Goal: Communication & Community: Answer question/provide support

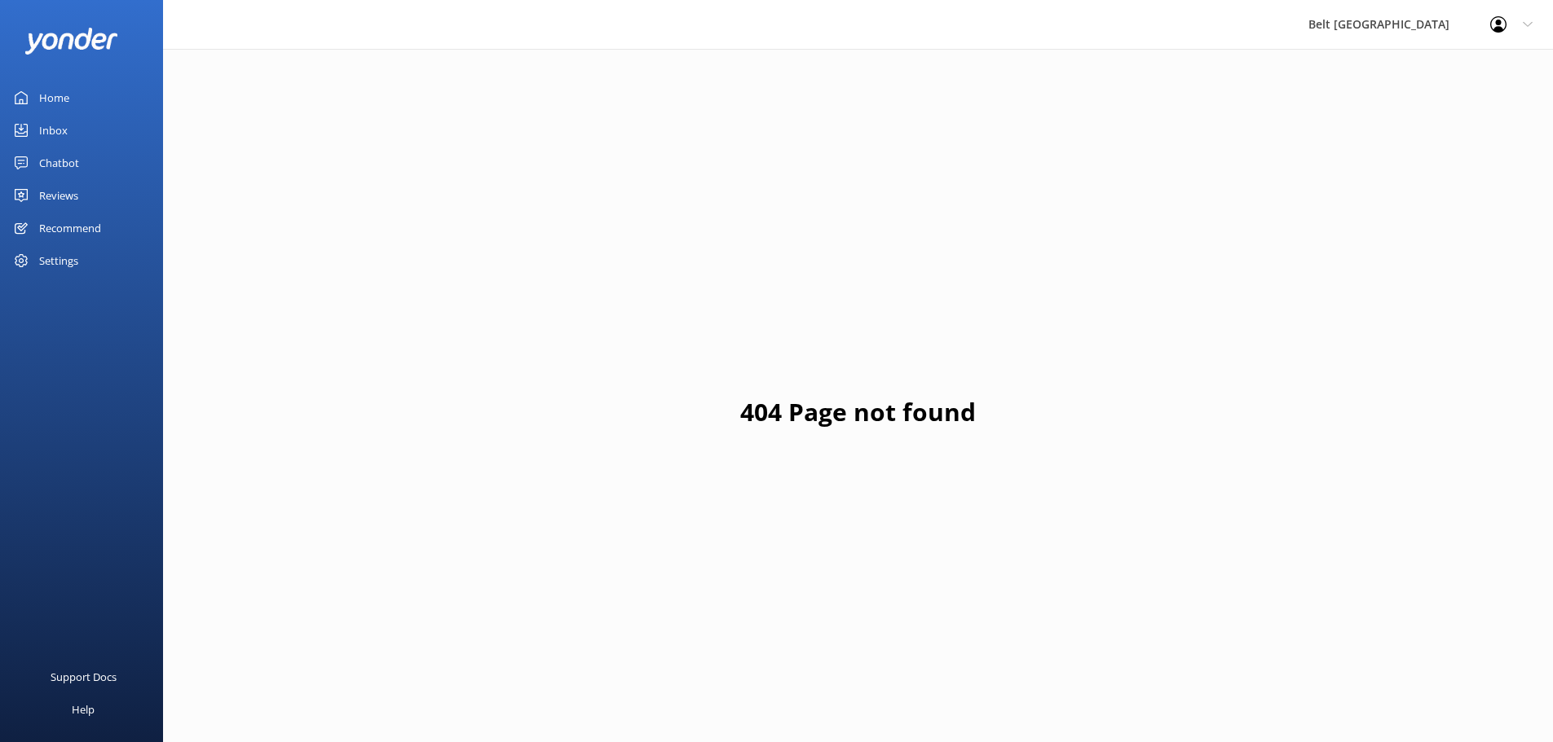
click at [48, 192] on div "Reviews" at bounding box center [58, 195] width 39 height 33
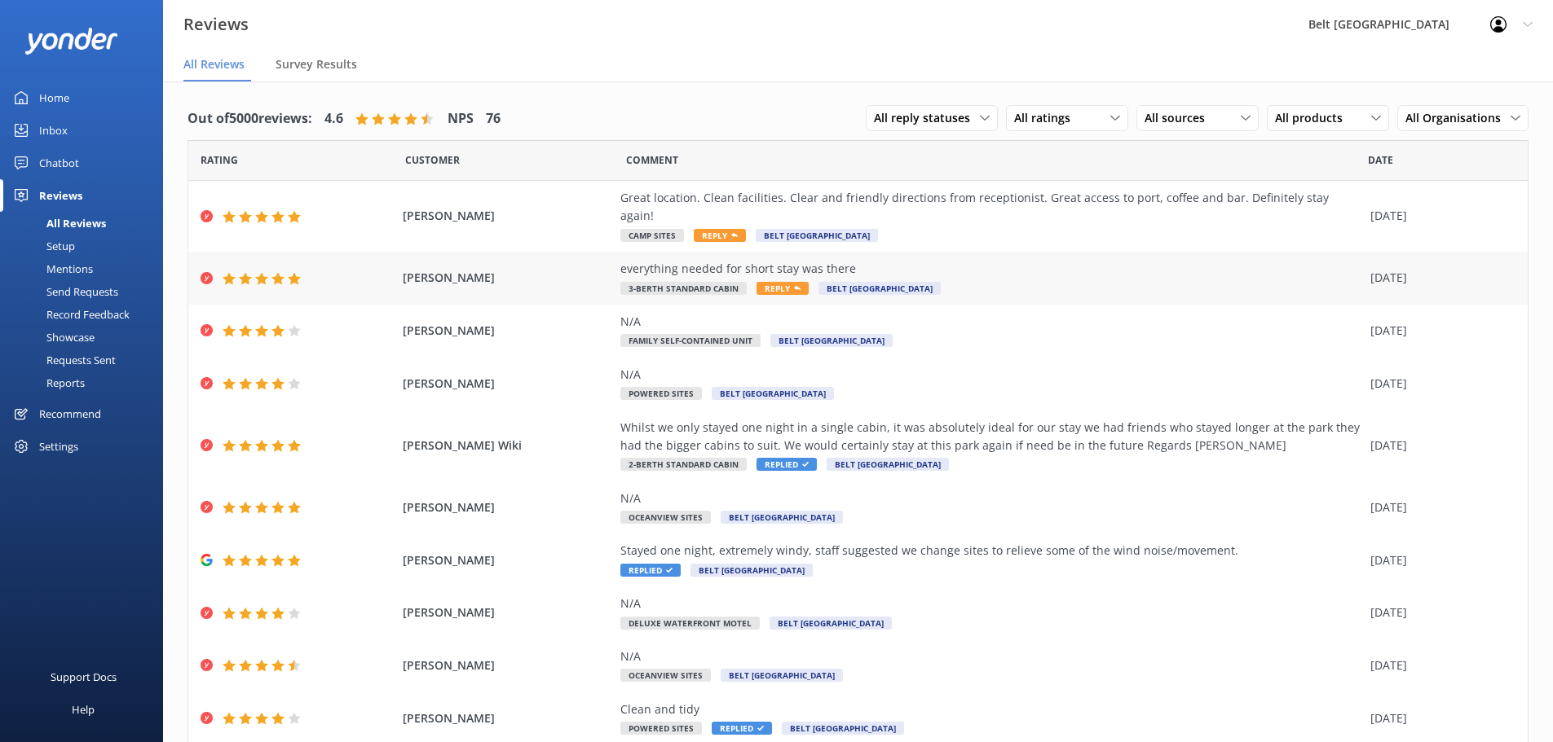
click at [901, 260] on div "everything needed for short stay was there" at bounding box center [991, 269] width 742 height 18
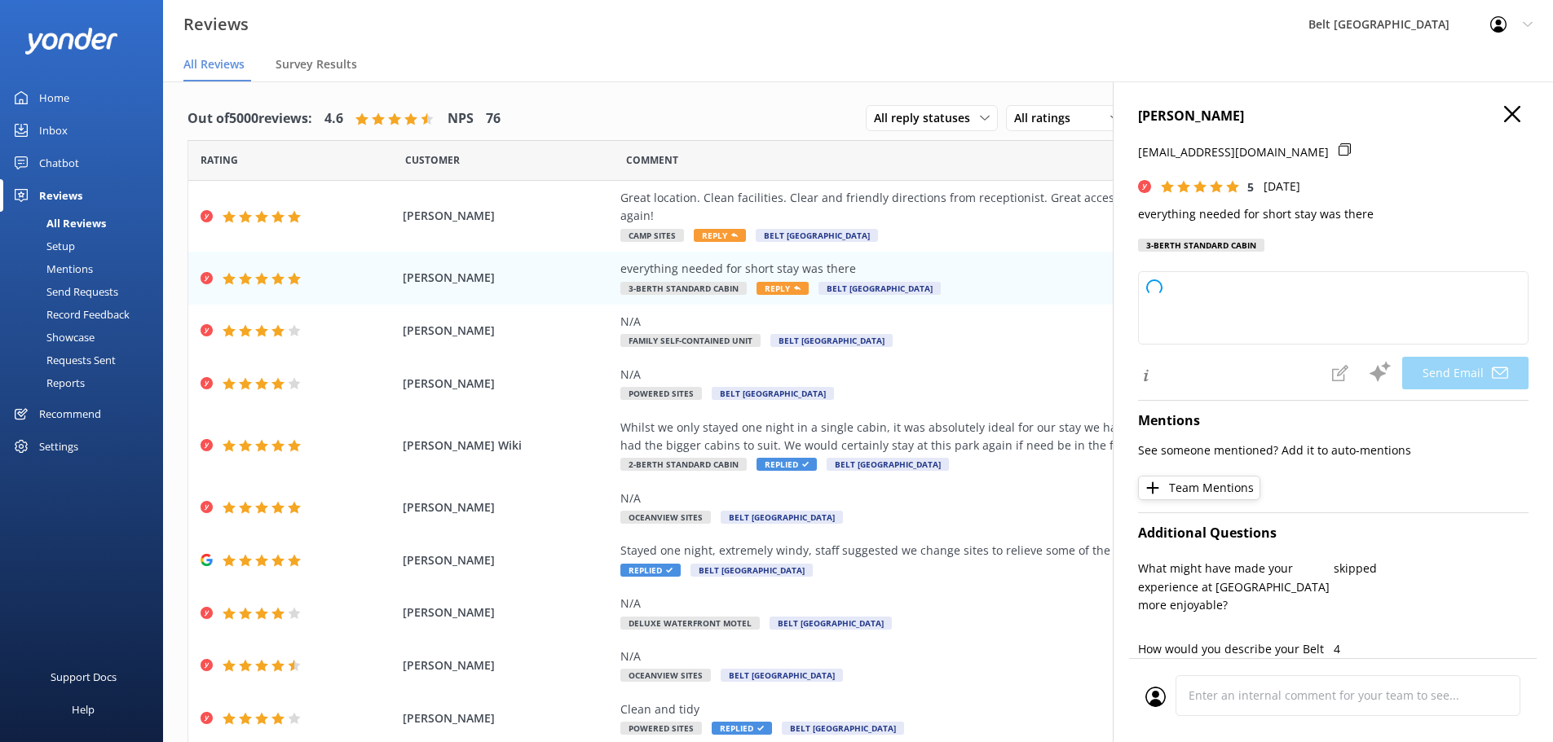
type textarea "Thank you so much, [PERSON_NAME]! We're glad to hear you had everything you nee…"
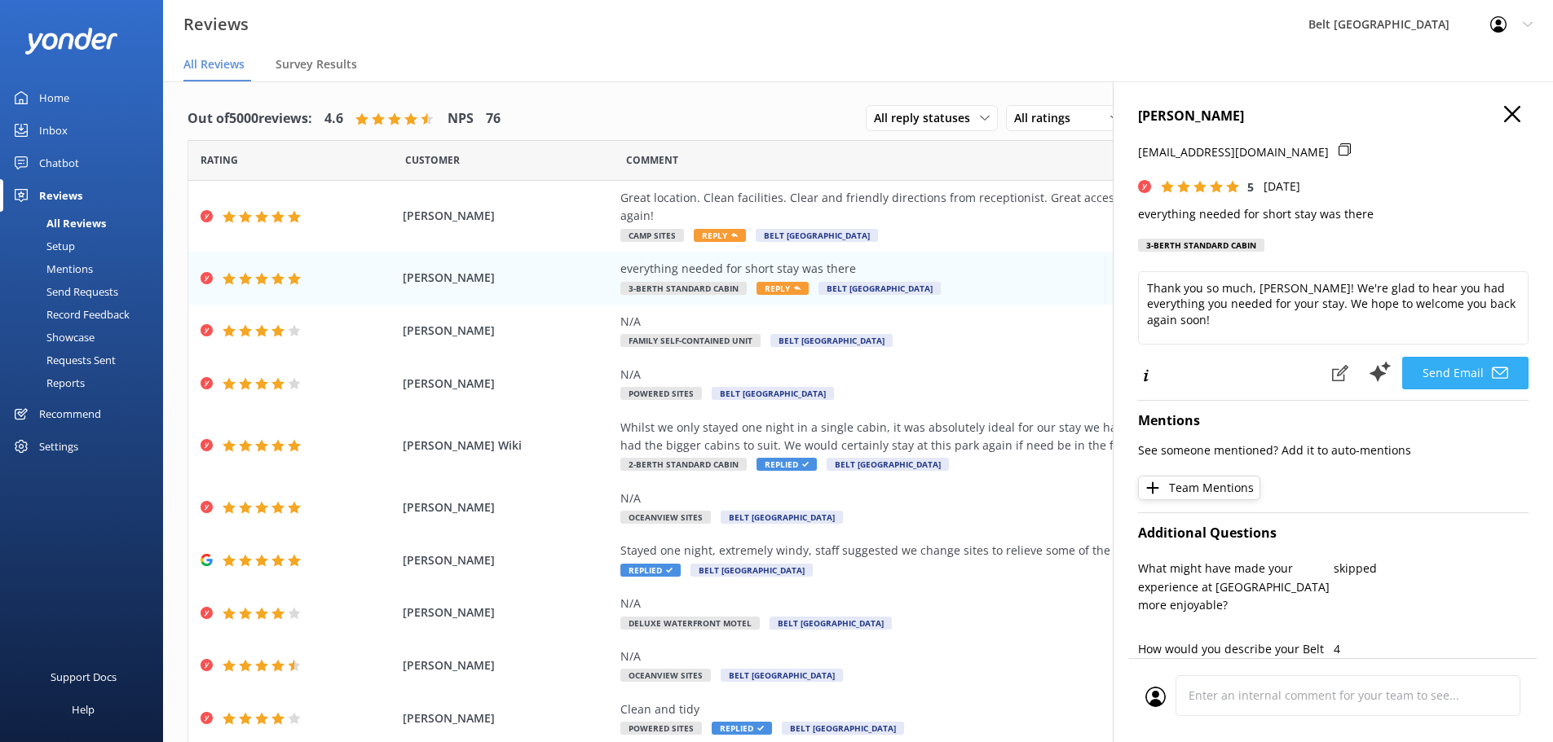
click at [1476, 373] on button "Send Email" at bounding box center [1465, 373] width 126 height 33
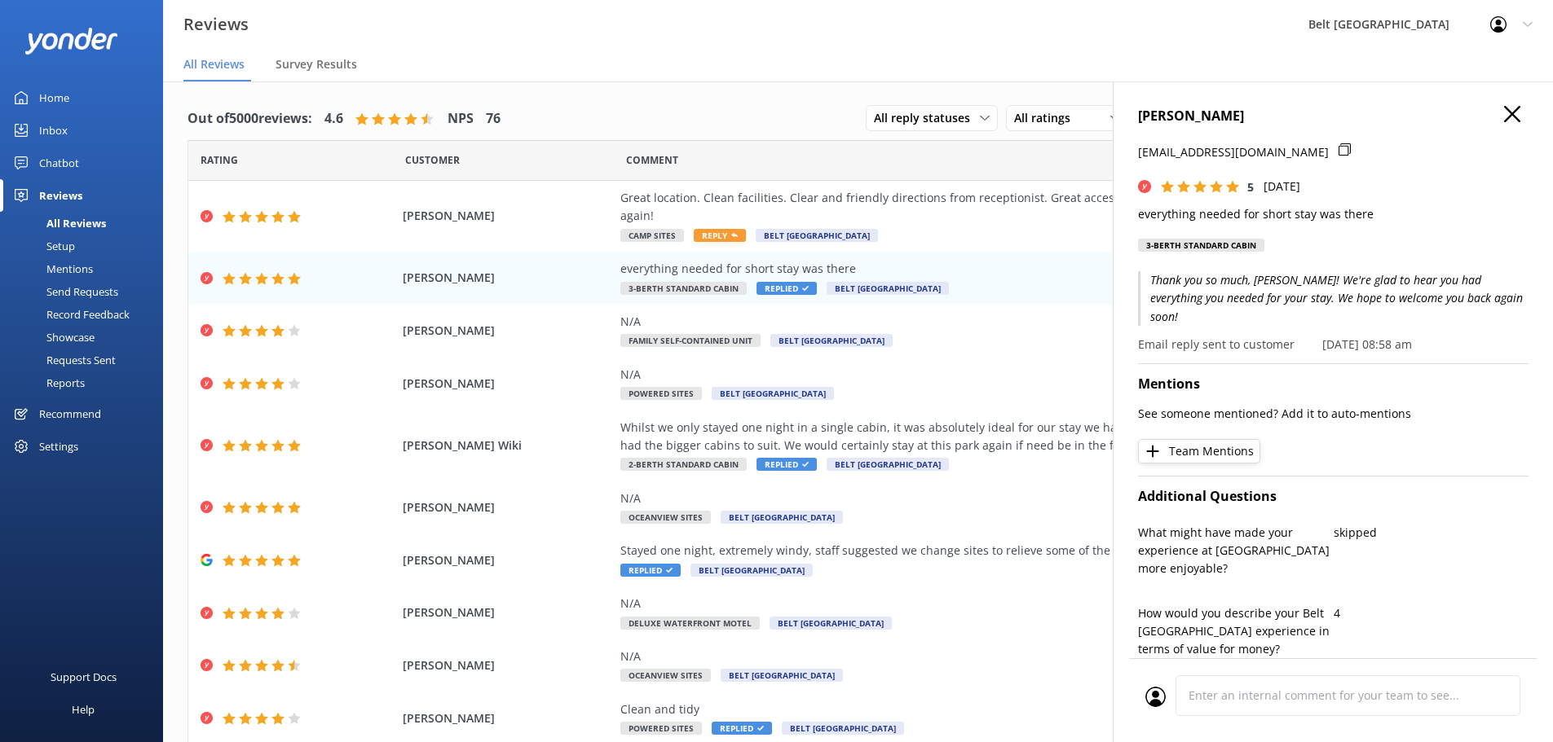
click at [1504, 118] on use "button" at bounding box center [1512, 114] width 16 height 16
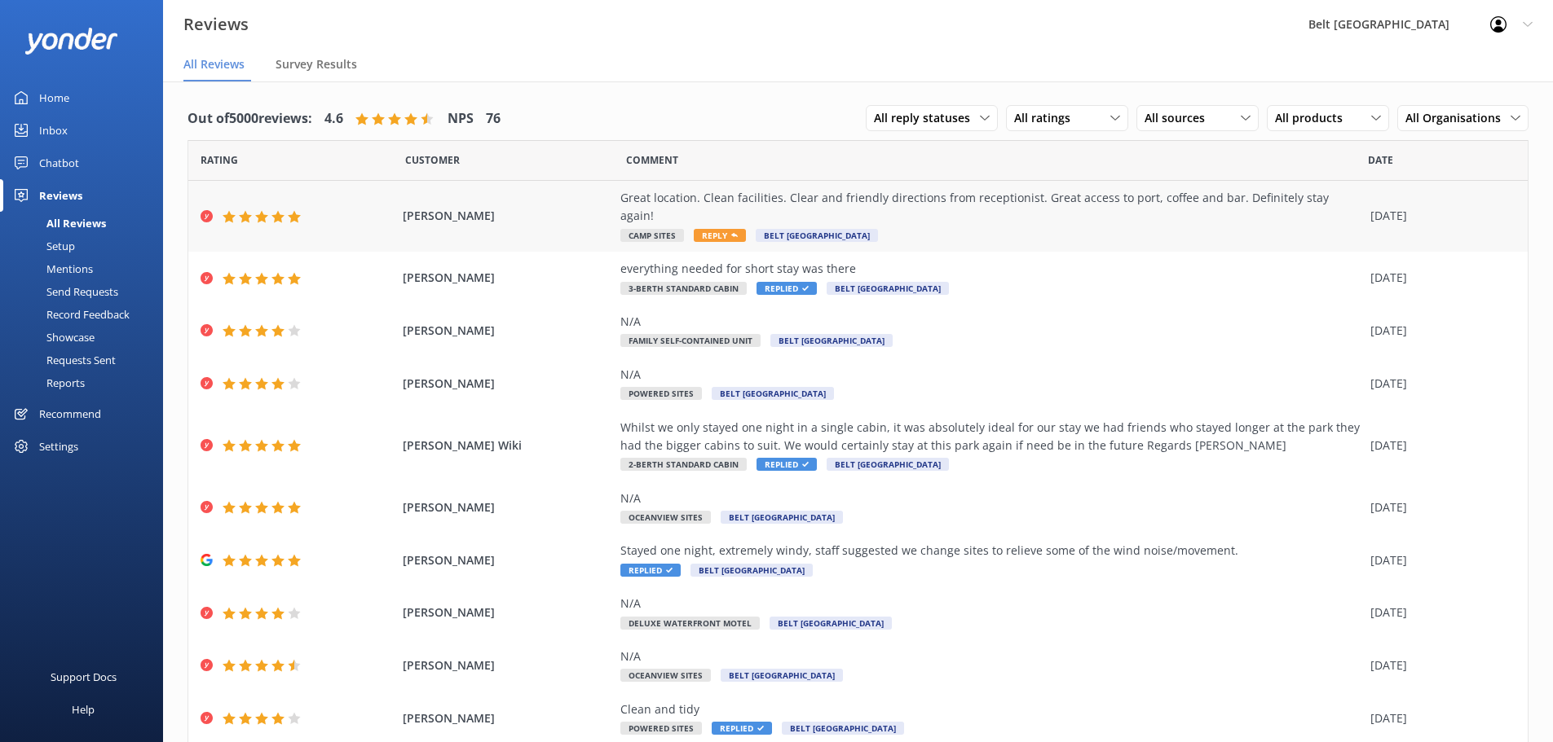
click at [1252, 219] on div "Great location. Clean facilities. Clear and friendly directions from receptioni…" at bounding box center [991, 216] width 742 height 55
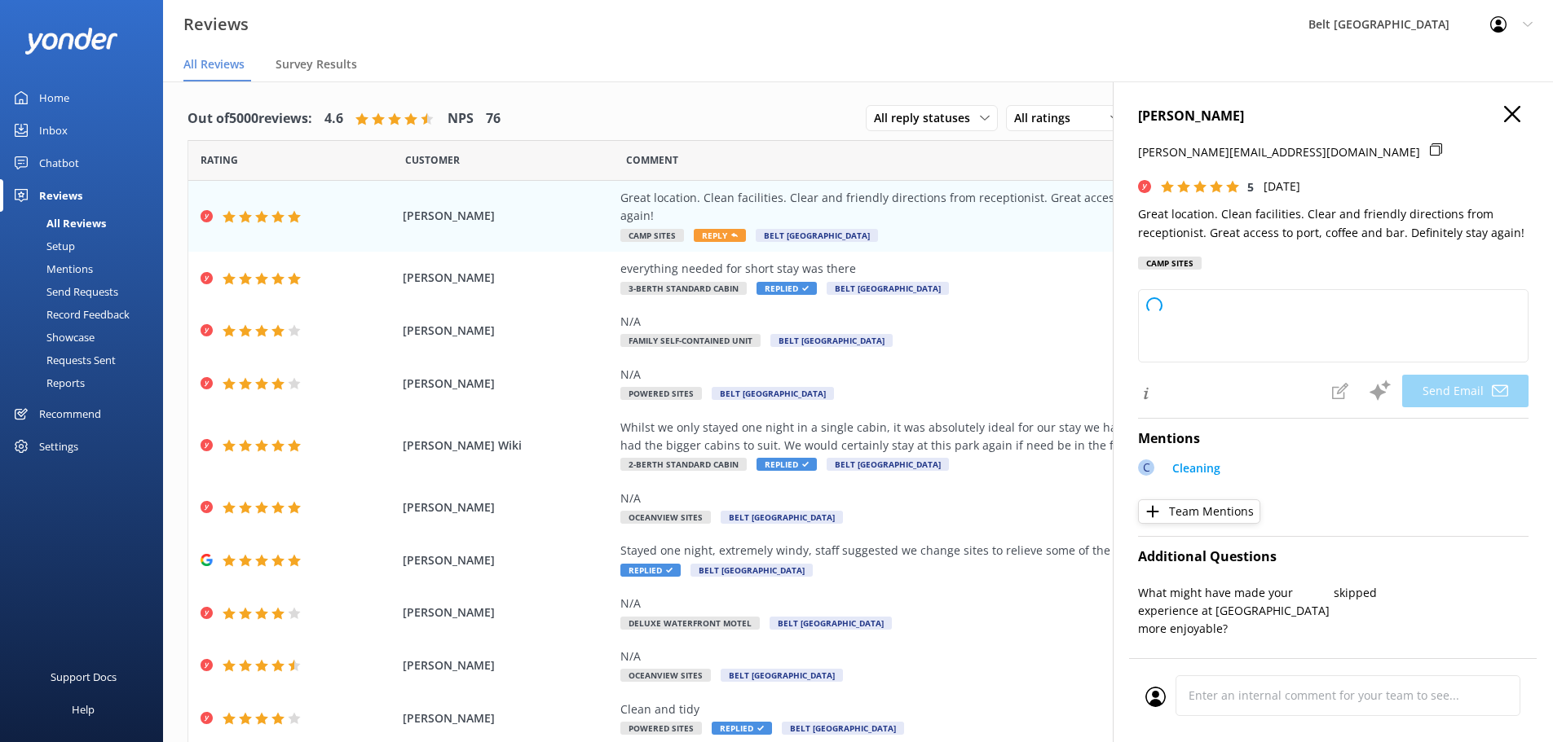
type textarea "Thank you so much for your wonderful review, [PERSON_NAME]! We're delighted to …"
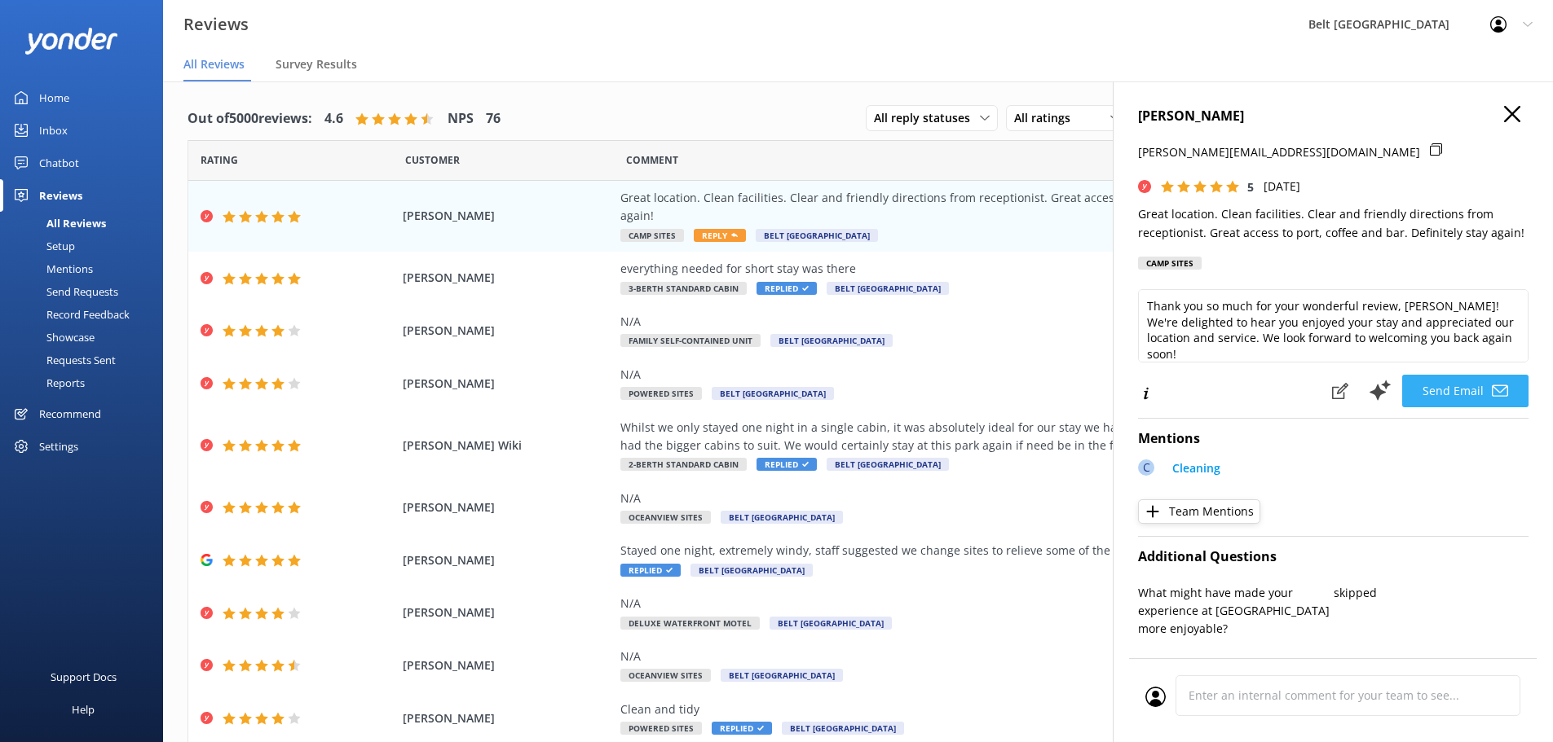
click at [1433, 390] on button "Send Email" at bounding box center [1465, 391] width 126 height 33
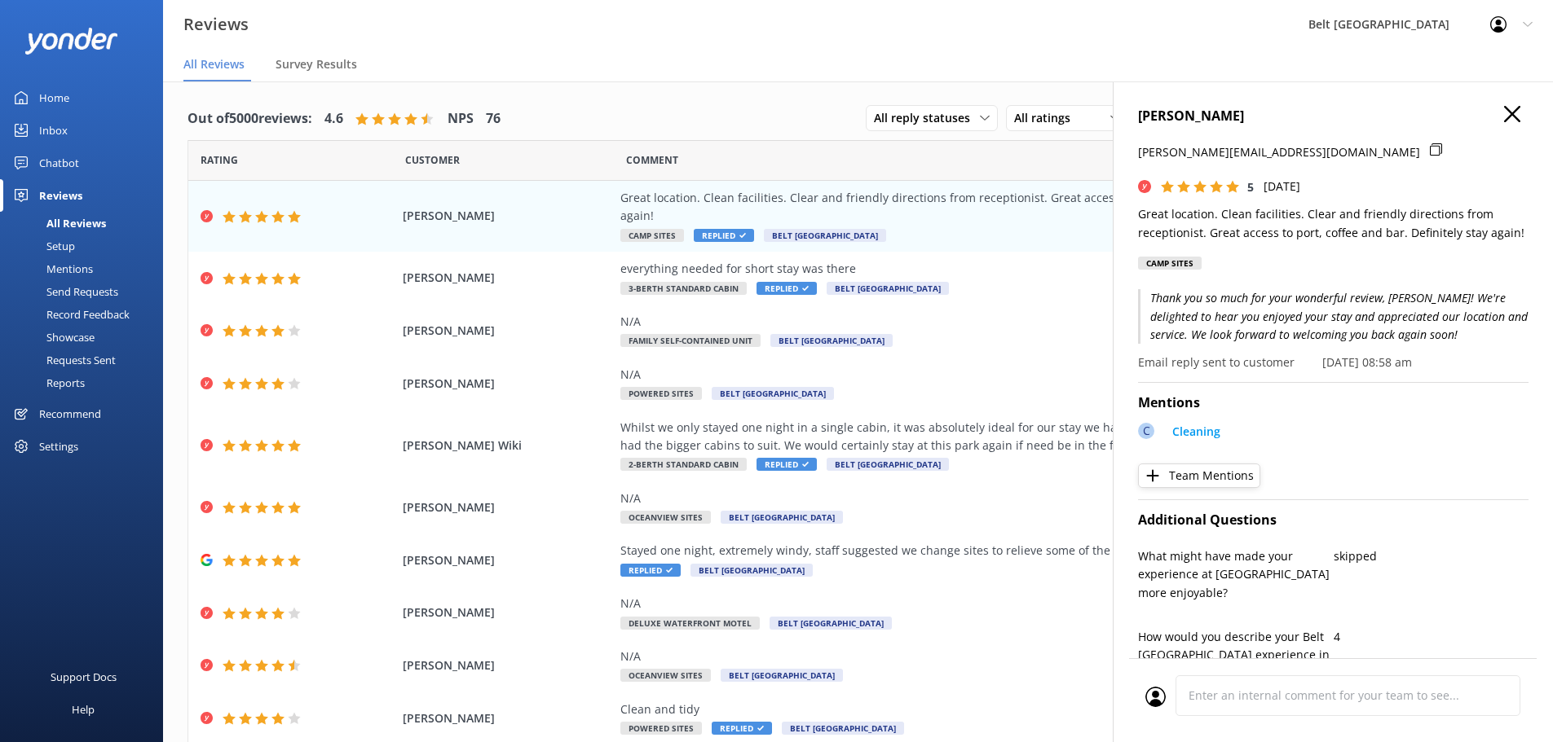
click at [1504, 121] on icon "button" at bounding box center [1512, 114] width 16 height 16
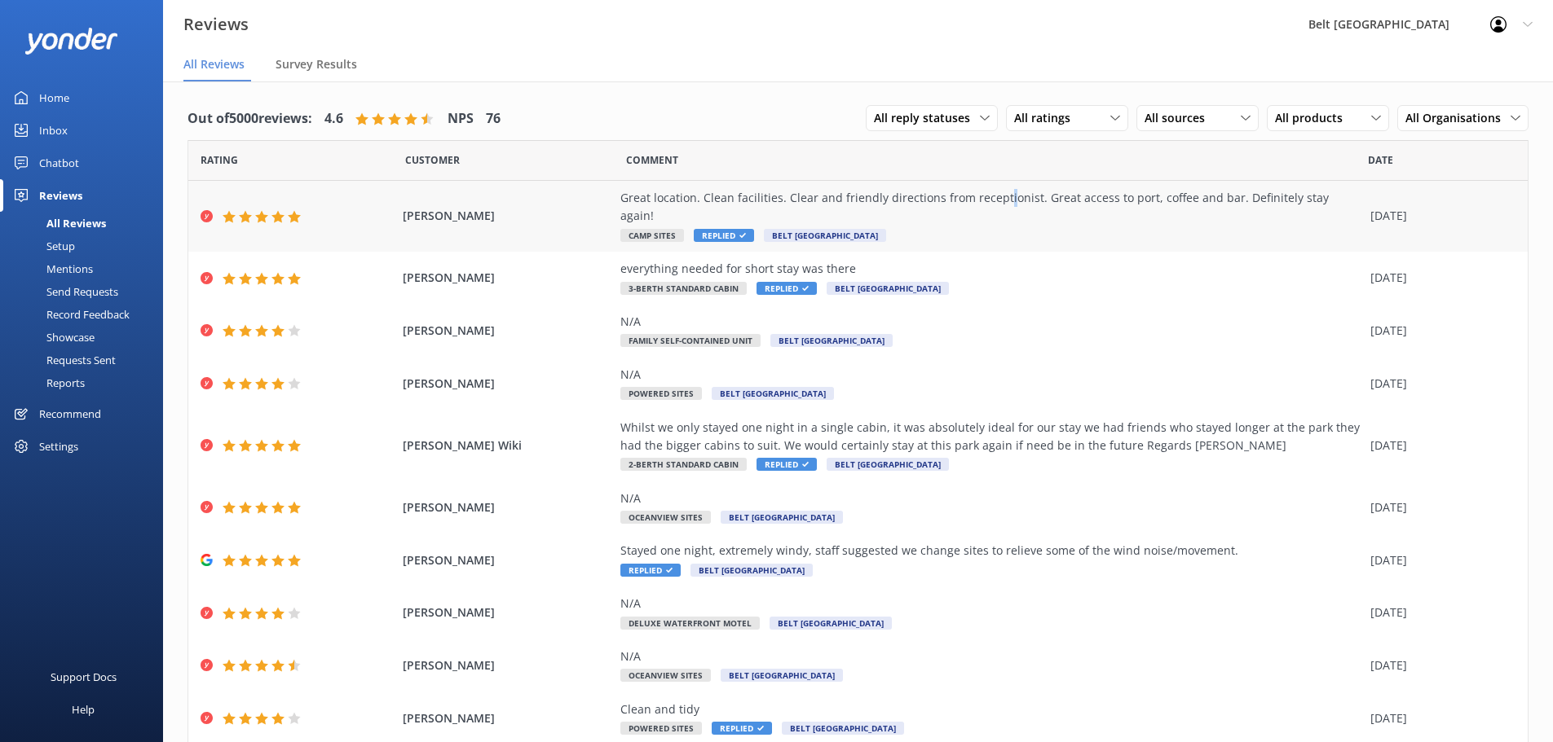
click at [993, 203] on div "Great location. Clean facilities. Clear and friendly directions from receptioni…" at bounding box center [991, 207] width 742 height 37
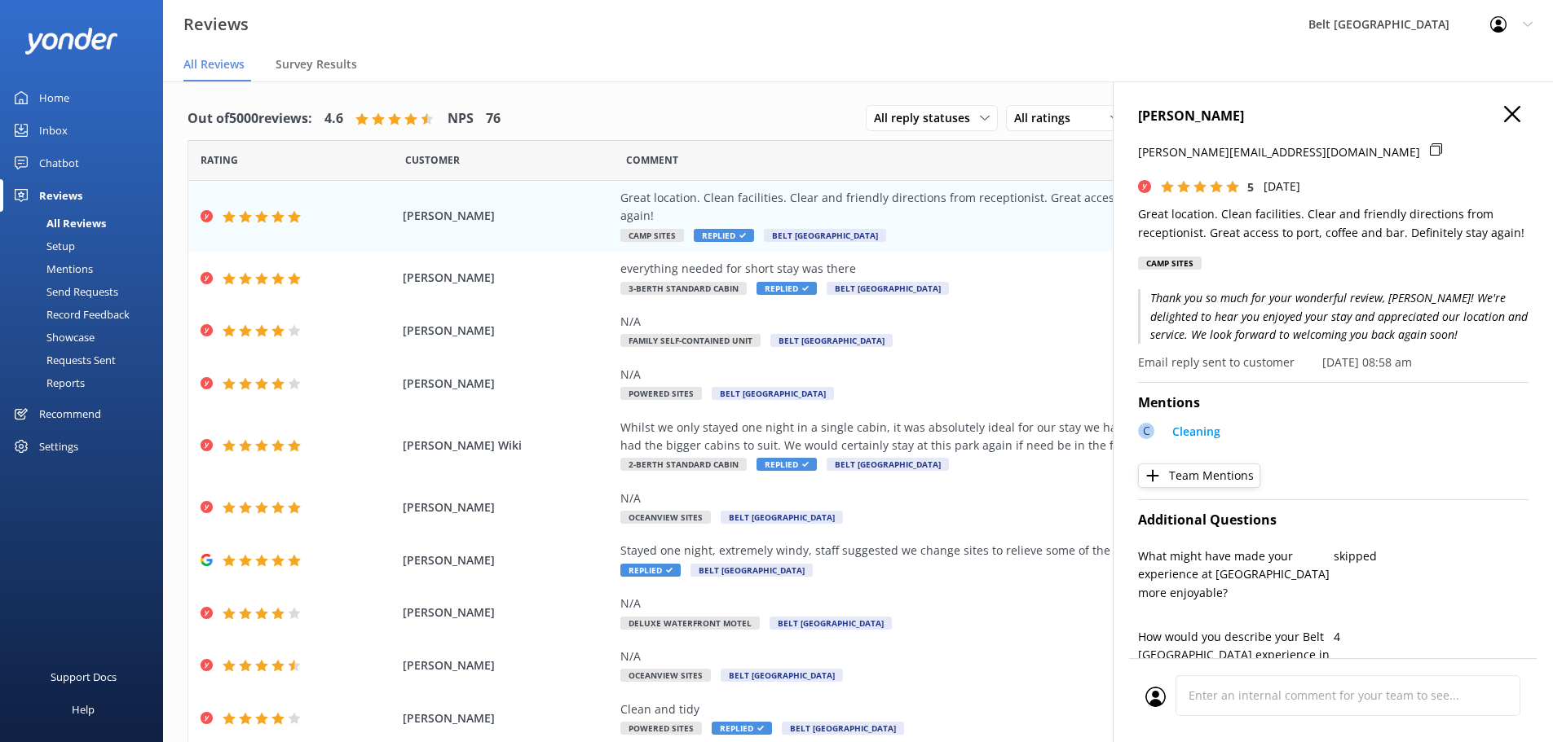
click at [1507, 126] on h4 "[PERSON_NAME]" at bounding box center [1333, 116] width 390 height 21
click at [1505, 115] on icon "button" at bounding box center [1512, 114] width 16 height 16
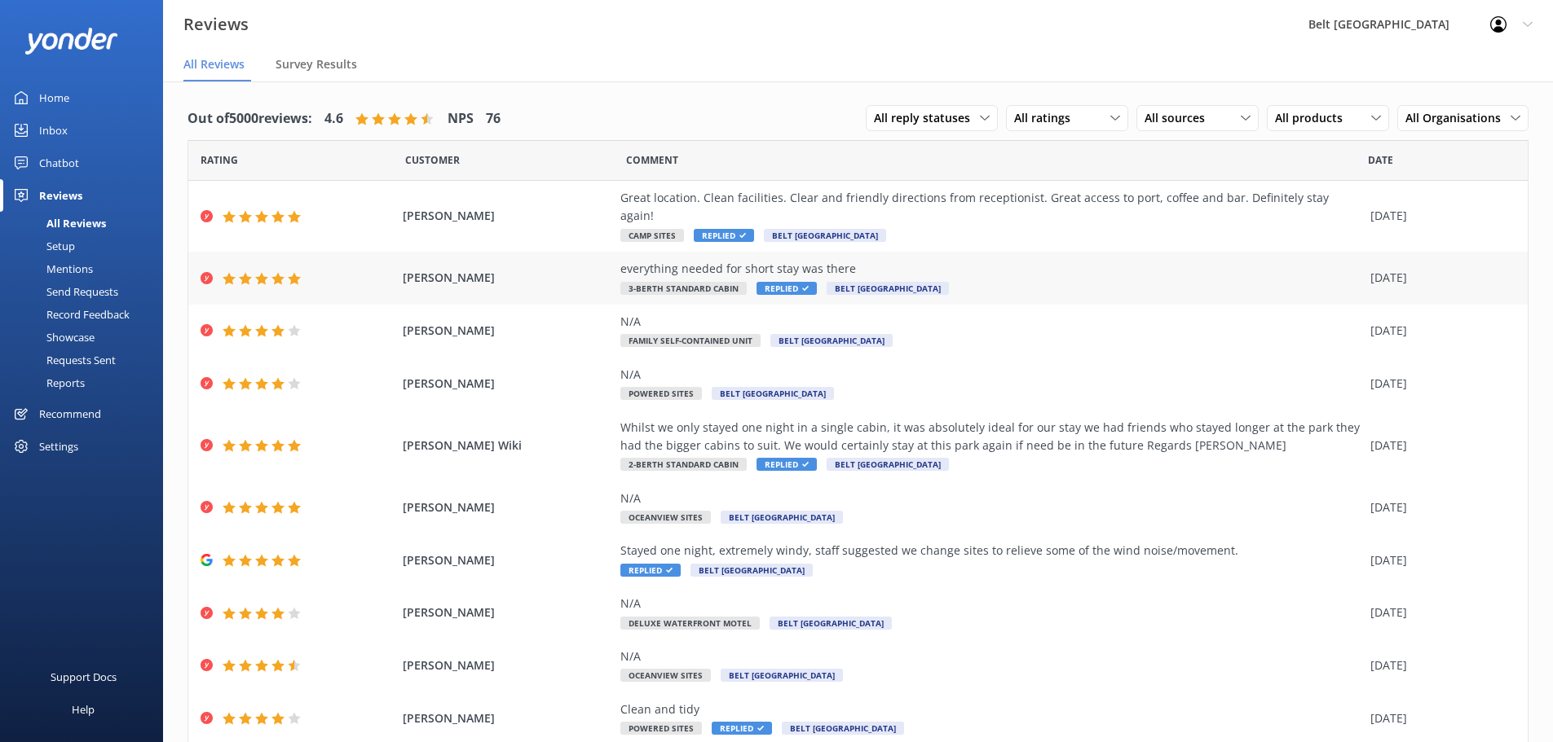
click at [1158, 271] on div "everything needed for short stay was there 3-Berth Standard Cabin Replied Belt …" at bounding box center [991, 278] width 742 height 37
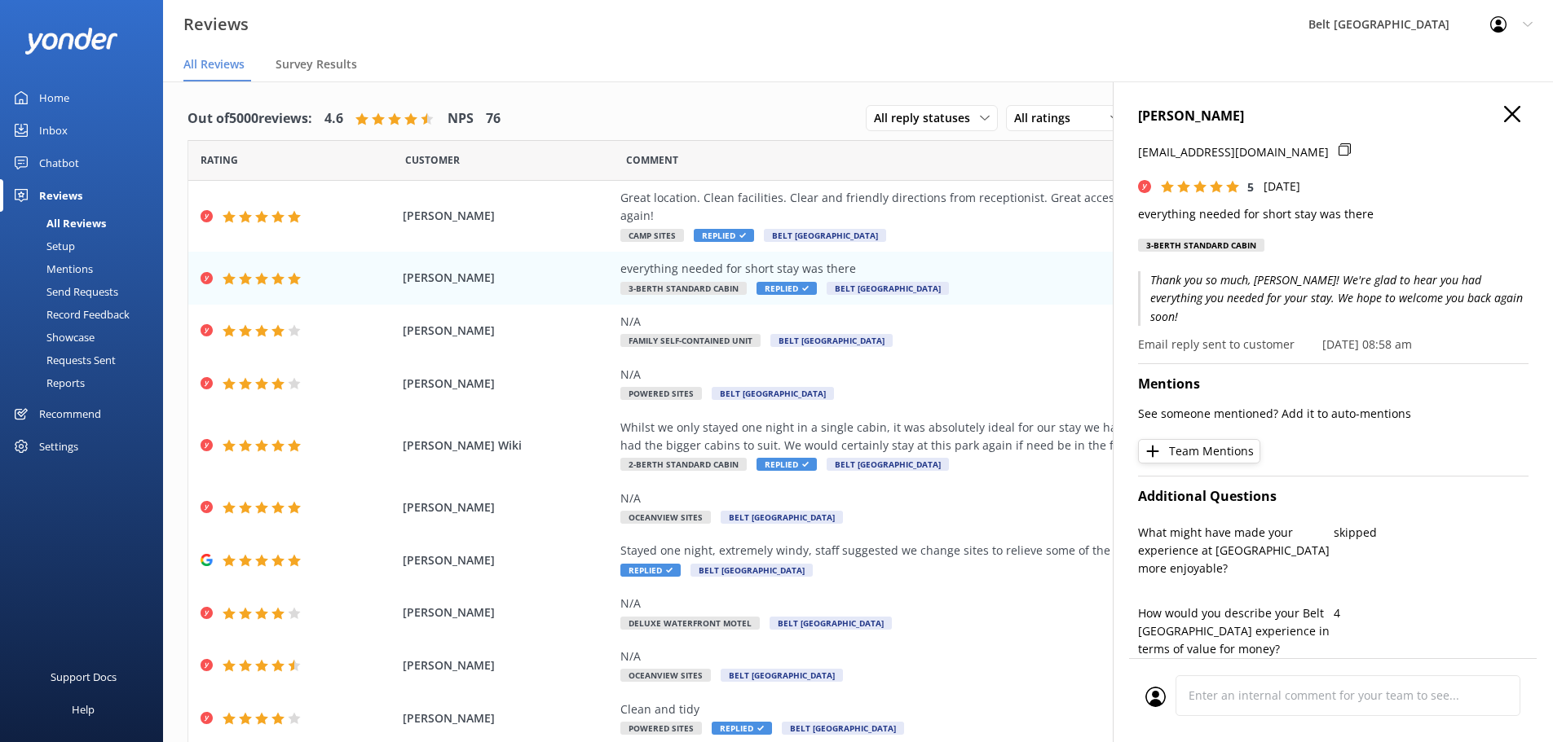
click at [1504, 121] on icon "button" at bounding box center [1512, 114] width 16 height 16
